Goal: Information Seeking & Learning: Learn about a topic

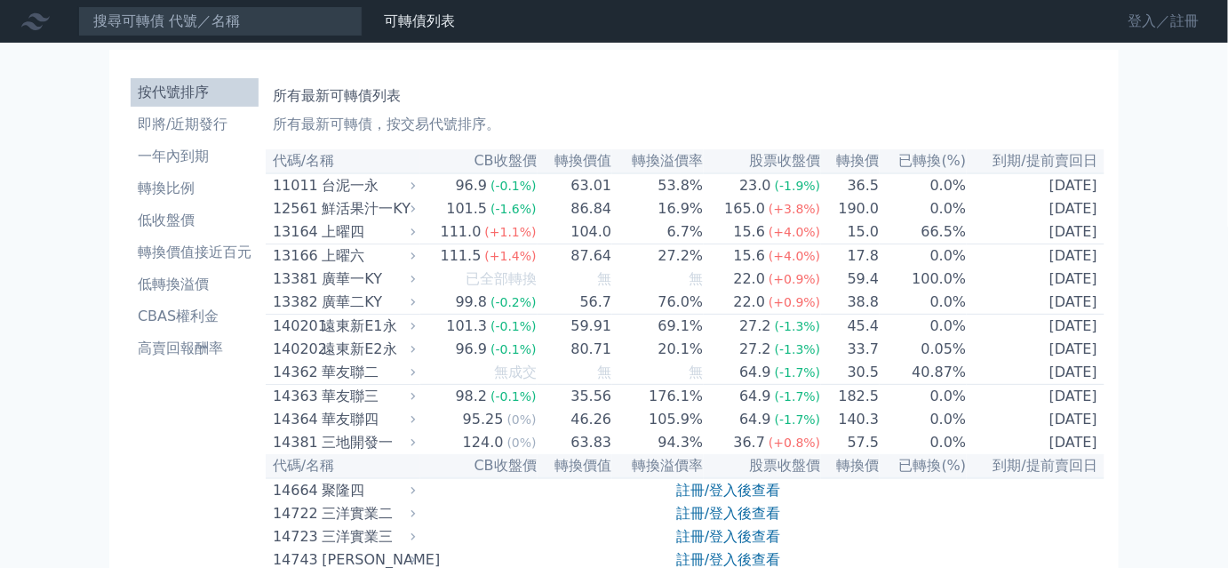
click at [1172, 15] on link "登入／註冊" at bounding box center [1164, 21] width 100 height 28
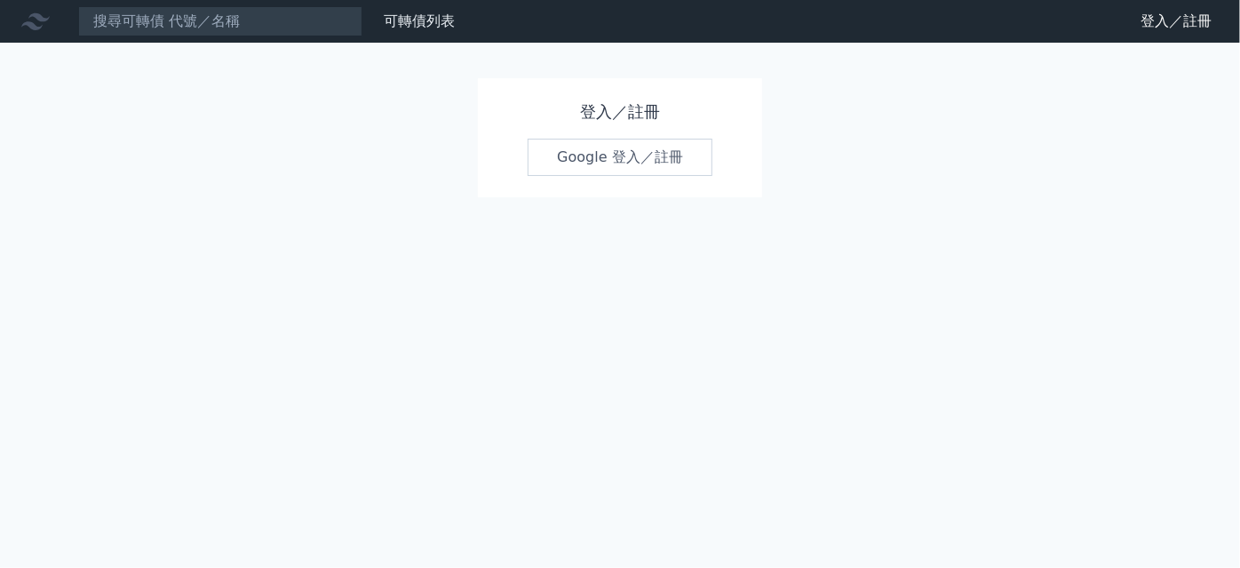
click at [662, 153] on link "Google 登入／註冊" at bounding box center [620, 157] width 185 height 37
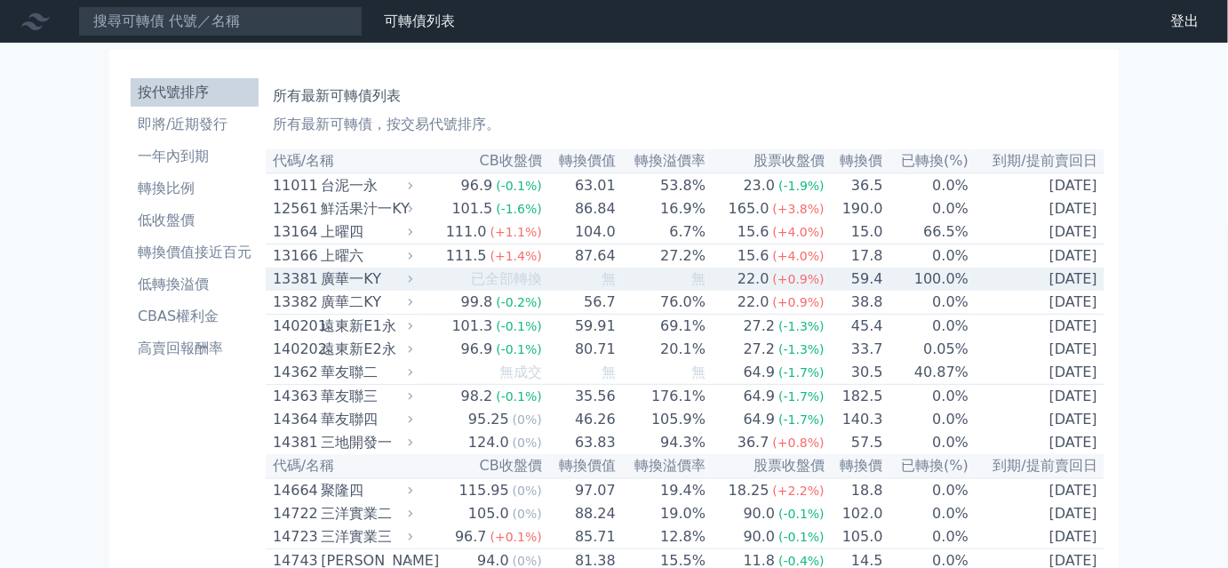
scroll to position [699, 0]
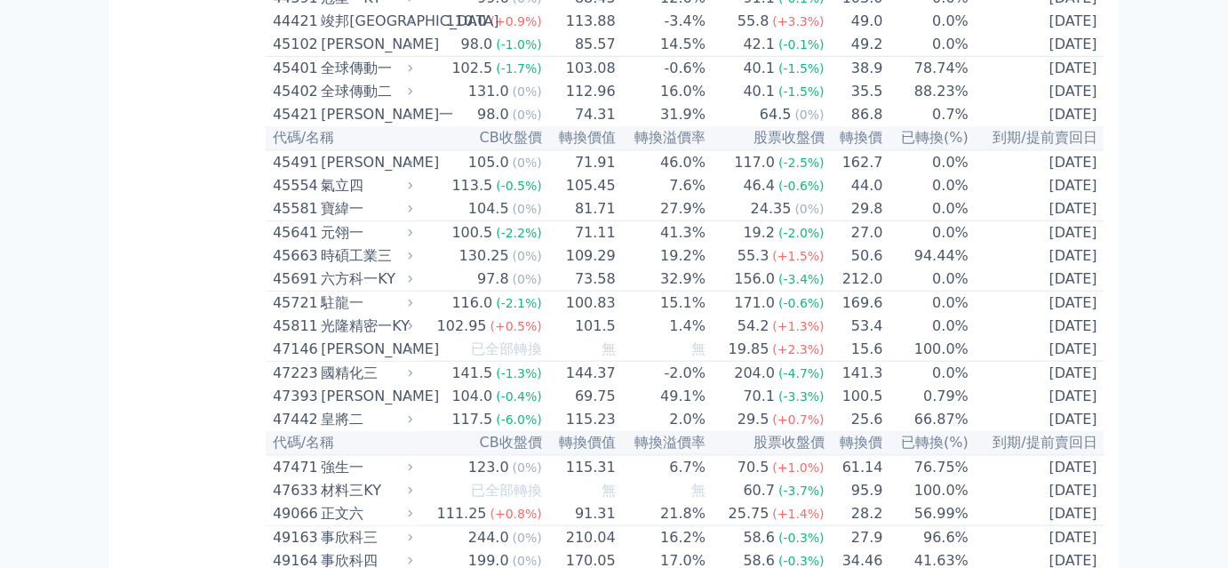
scroll to position [4550, 0]
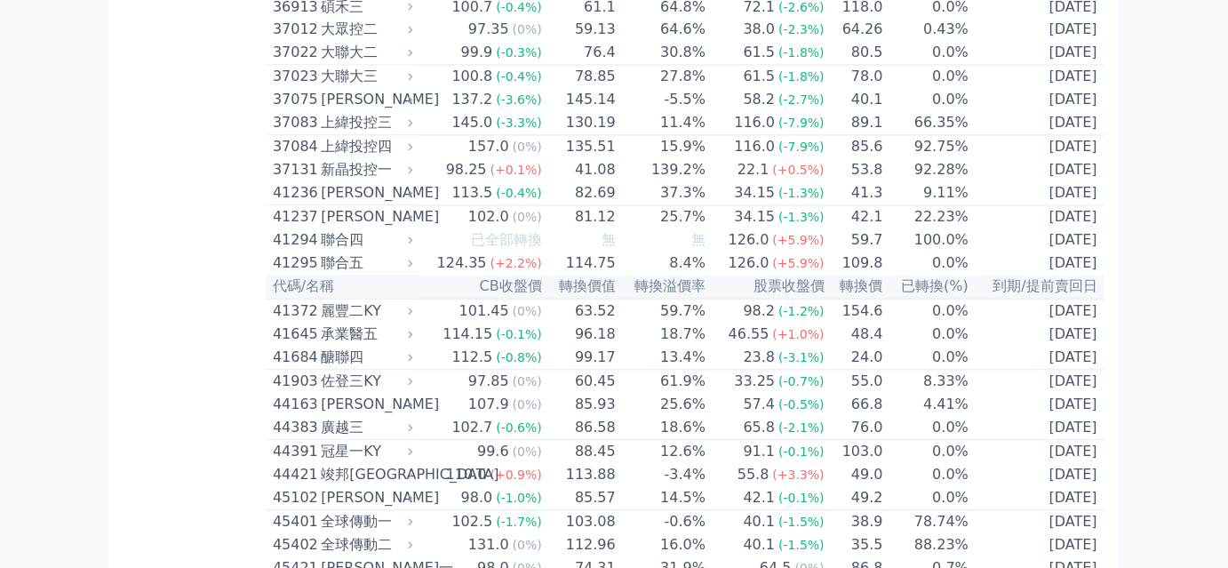
scroll to position [5251, 0]
